Goal: Information Seeking & Learning: Learn about a topic

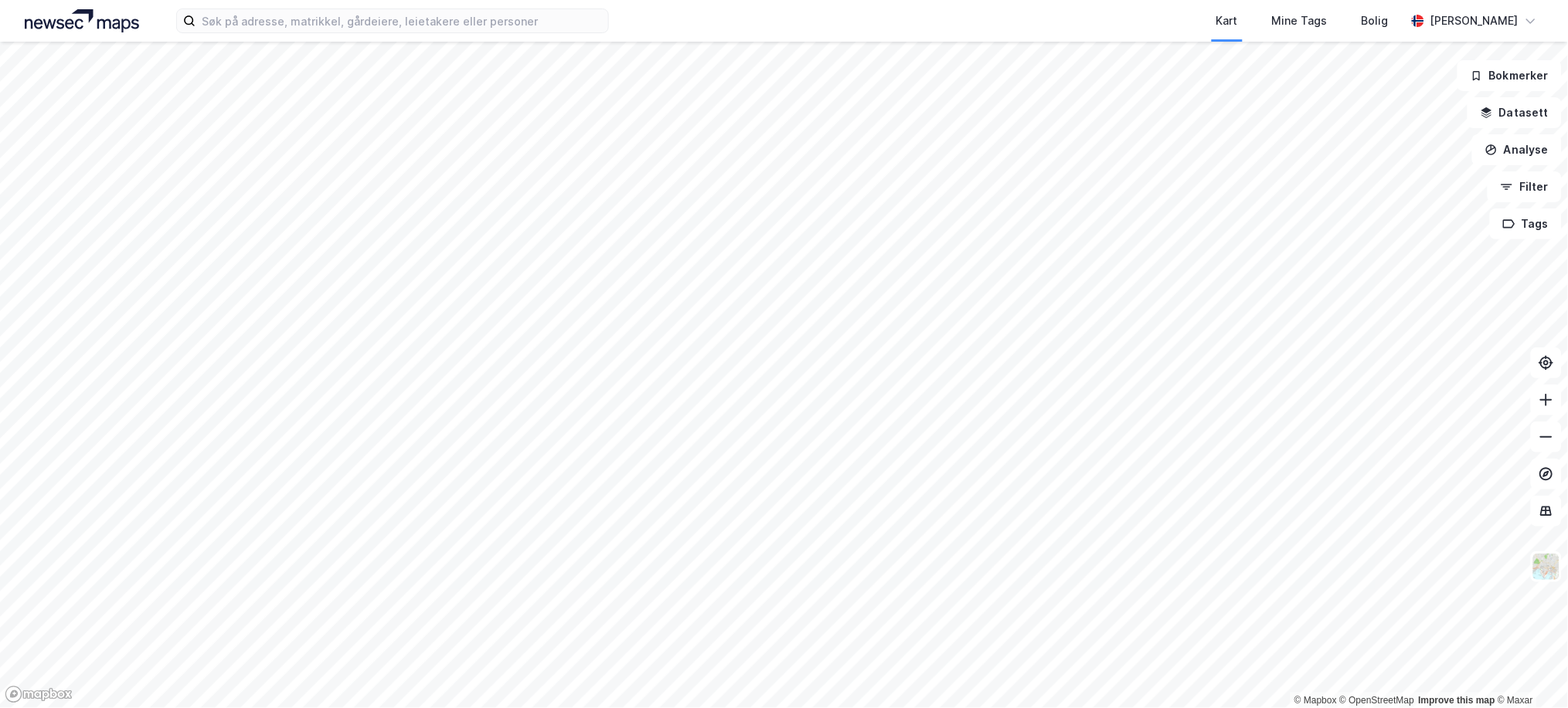
click at [385, 0] on html "Kart Mine Tags Bolig Joakim Neresen © Mapbox © OpenStreetMap Improve this map ©…" at bounding box center [784, 354] width 1568 height 708
click at [1536, 157] on button "Analyse" at bounding box center [1517, 149] width 90 height 31
click at [1534, 114] on button "Datasett" at bounding box center [1515, 113] width 94 height 31
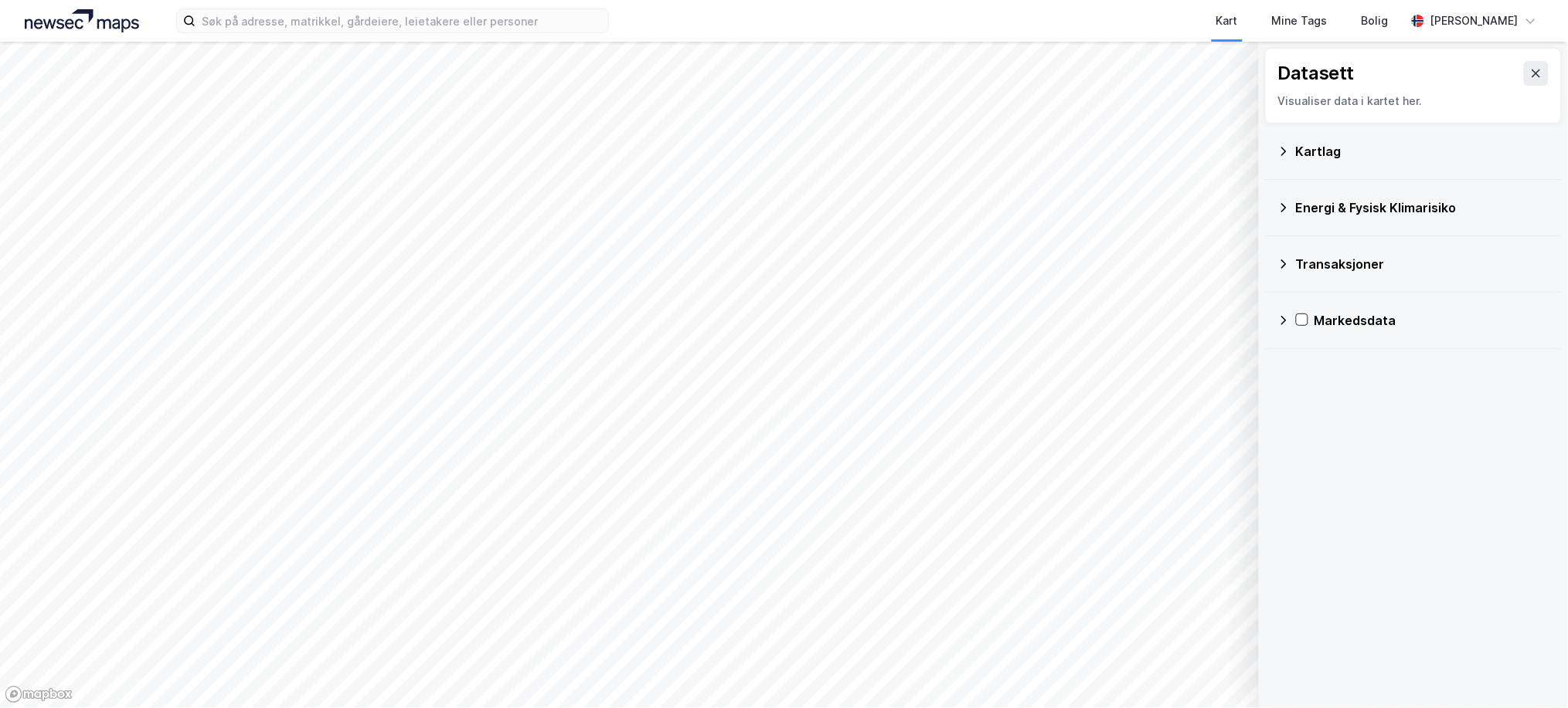
click at [1303, 145] on div "Kartlag" at bounding box center [1423, 151] width 254 height 19
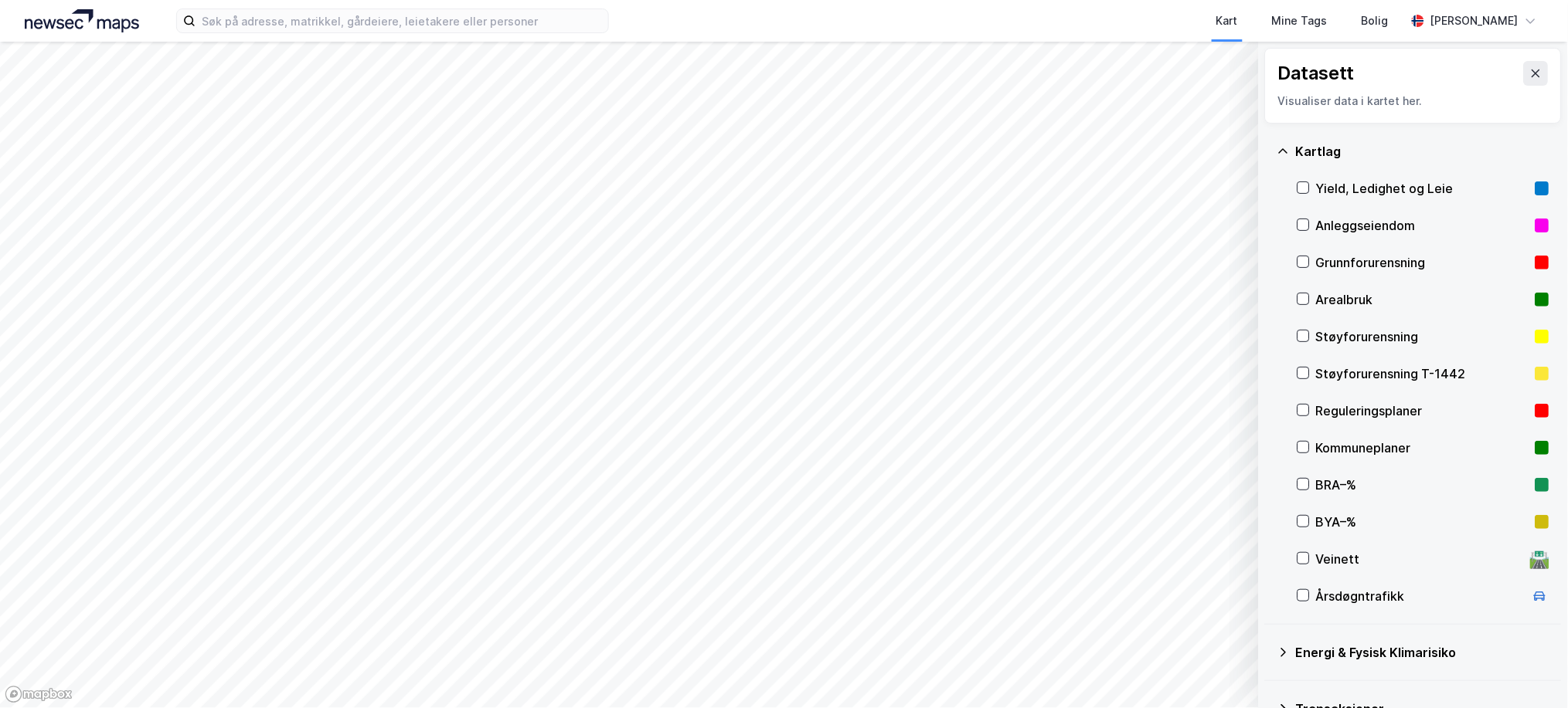
click at [1355, 408] on div "Reguleringsplaner" at bounding box center [1423, 411] width 214 height 19
